Goal: Task Accomplishment & Management: Complete application form

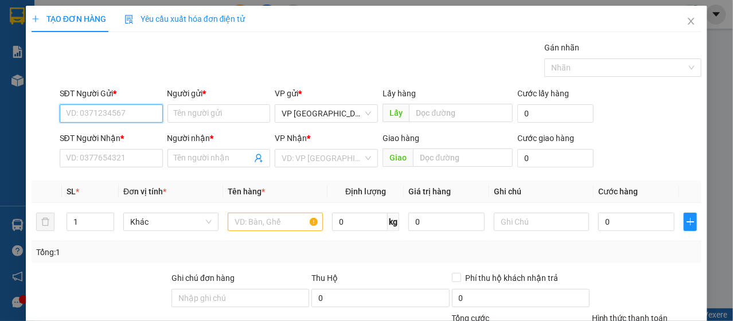
click at [128, 119] on input "SĐT Người Gửi *" at bounding box center [111, 113] width 103 height 18
click at [123, 131] on div "0328437764 - HÂN" at bounding box center [110, 136] width 88 height 13
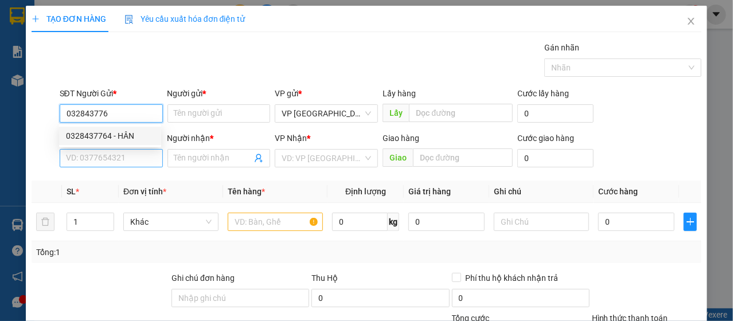
type input "0328437764"
type input "HÂN"
type input "0944057007"
type input "mười"
type input "0328437764"
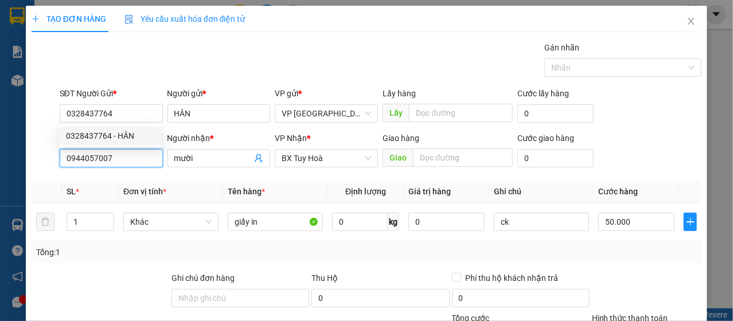
type input "50.000"
click at [123, 153] on input "0944057007" at bounding box center [111, 158] width 103 height 18
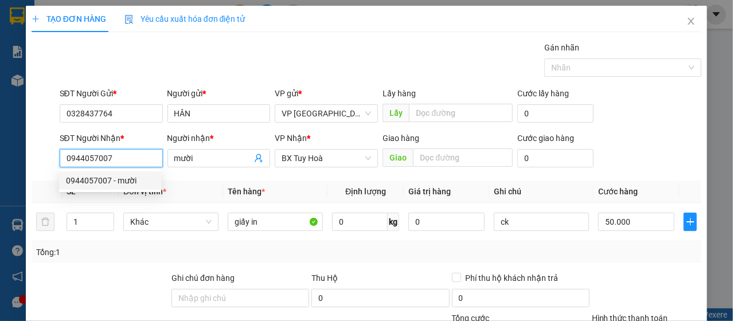
click at [127, 156] on input "0944057007" at bounding box center [111, 158] width 103 height 18
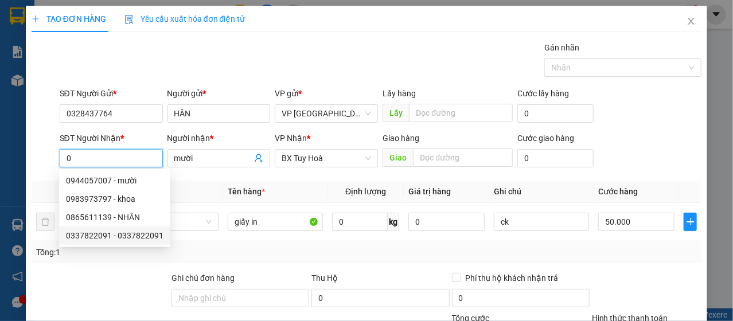
click at [111, 235] on div "0337822091 - 0337822091" at bounding box center [115, 235] width 98 height 13
type input "0337822091"
type input "40.000"
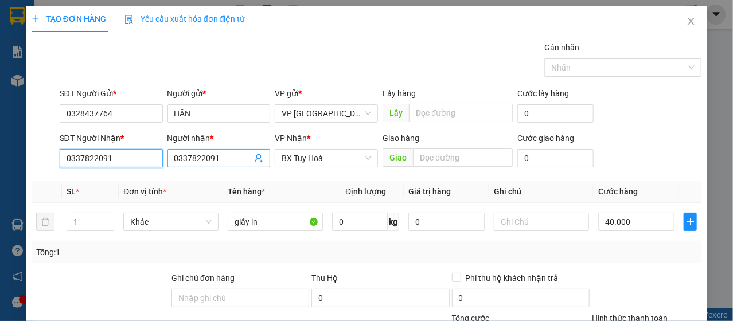
type input "0337822091"
click at [206, 159] on input "0337822091" at bounding box center [213, 158] width 78 height 13
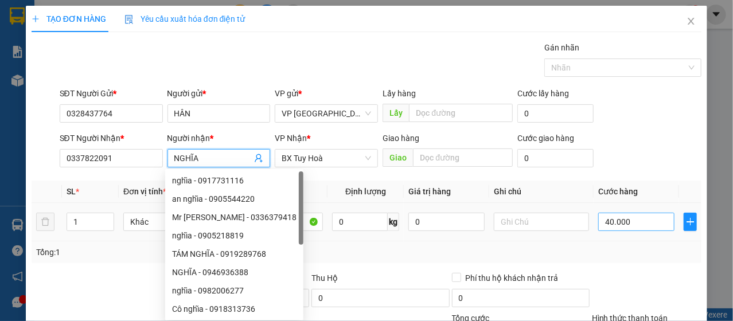
type input "NGHĨA"
click at [628, 223] on input "40.000" at bounding box center [636, 222] width 76 height 18
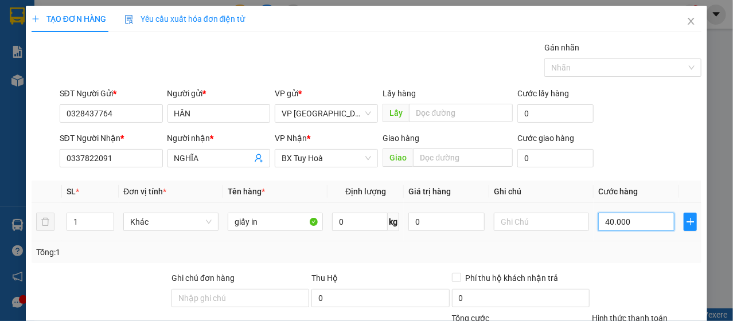
type input "3"
type input "30"
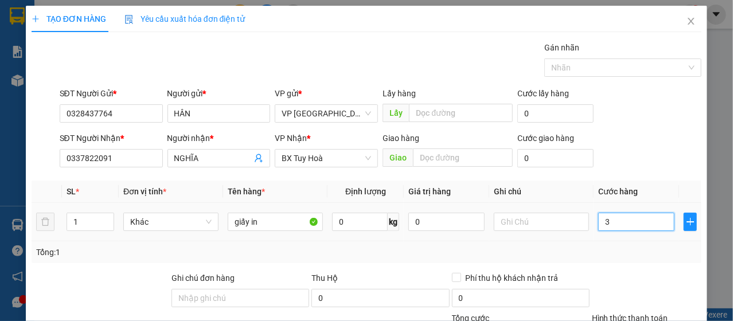
type input "30"
type input "300"
type input "3.000"
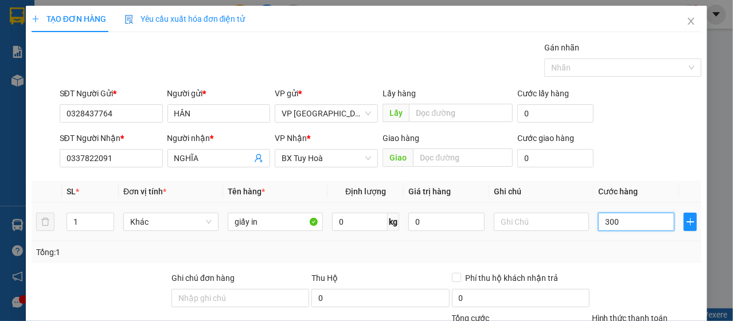
type input "3.000"
type input "30.000"
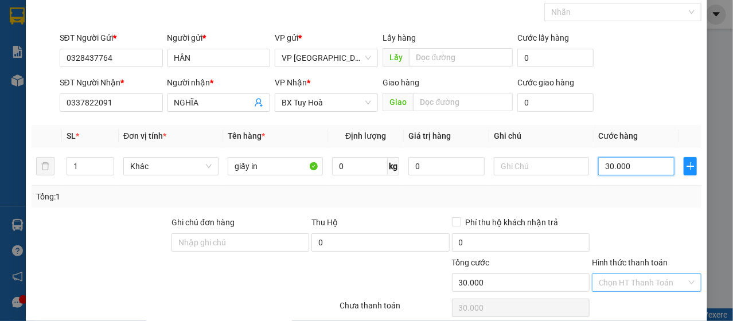
scroll to position [138, 0]
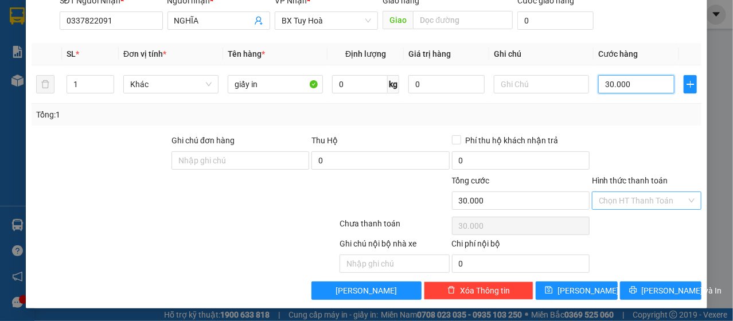
drag, startPoint x: 626, startPoint y: 208, endPoint x: 623, endPoint y: 201, distance: 7.5
click at [624, 205] on span at bounding box center [643, 200] width 88 height 17
type input "30.000"
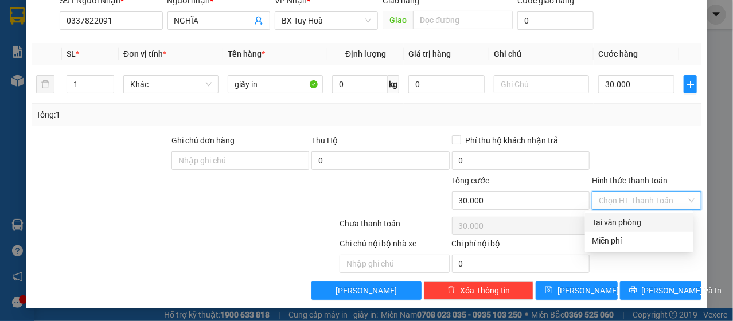
click at [614, 228] on div "Tại văn phòng" at bounding box center [639, 222] width 95 height 13
type input "0"
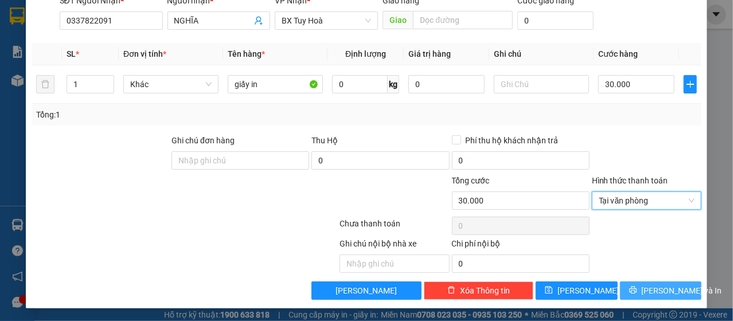
click at [635, 291] on icon "printer" at bounding box center [633, 290] width 8 height 8
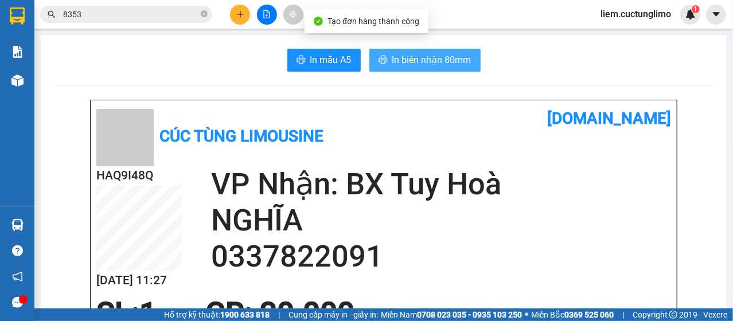
click at [383, 65] on button "In biên nhận 80mm" at bounding box center [424, 60] width 111 height 23
